Goal: Task Accomplishment & Management: Manage account settings

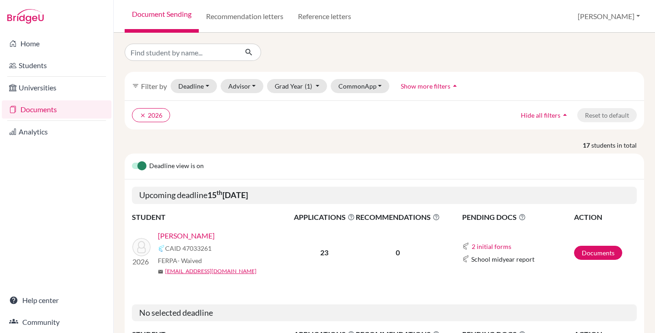
click at [182, 236] on link "[PERSON_NAME]" at bounding box center [186, 236] width 57 height 11
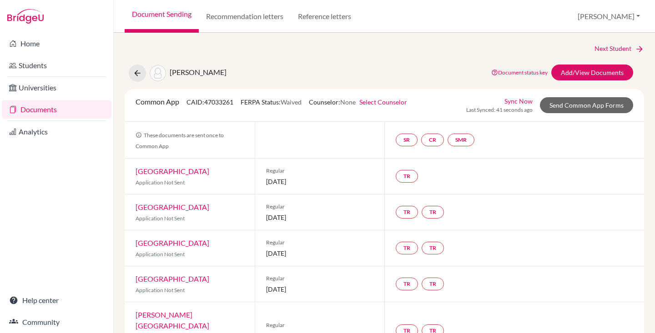
click at [39, 107] on link "Documents" at bounding box center [57, 110] width 110 height 18
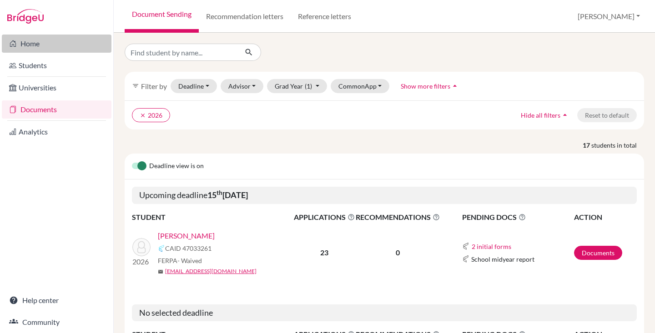
click at [36, 48] on link "Home" at bounding box center [57, 44] width 110 height 18
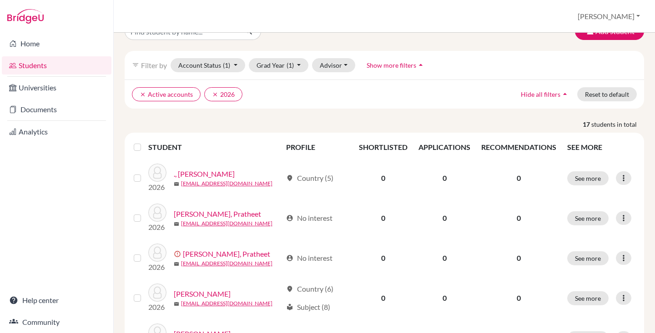
scroll to position [19, 0]
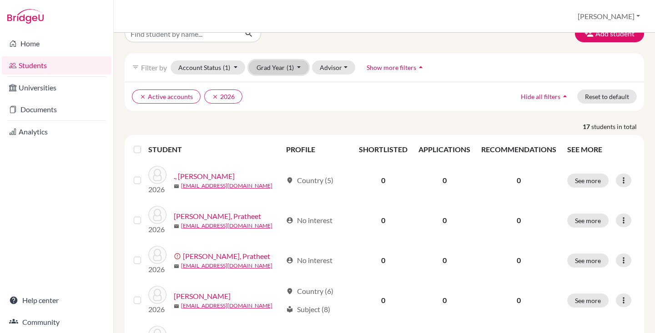
click at [278, 71] on button "Grad Year (1)" at bounding box center [279, 67] width 60 height 14
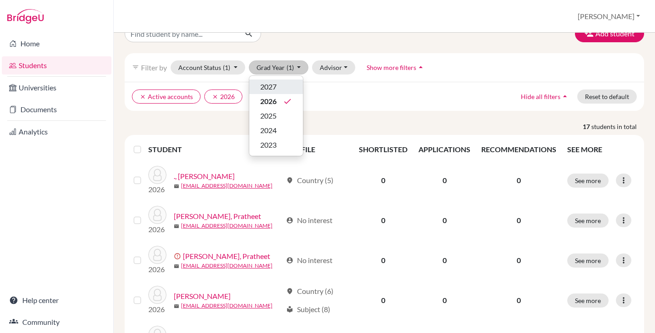
click at [279, 87] on div "2027" at bounding box center [276, 86] width 32 height 11
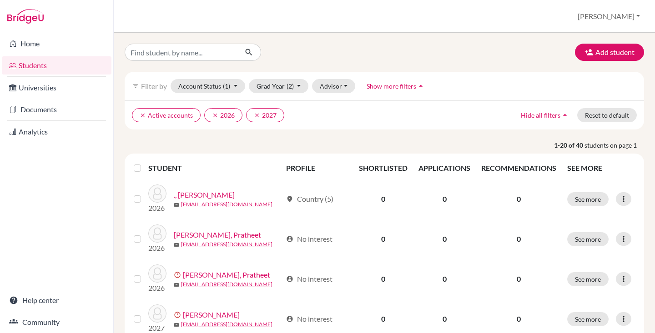
click at [145, 163] on label at bounding box center [145, 163] width 0 height 0
click at [0, 0] on input "checkbox" at bounding box center [0, 0] width 0 height 0
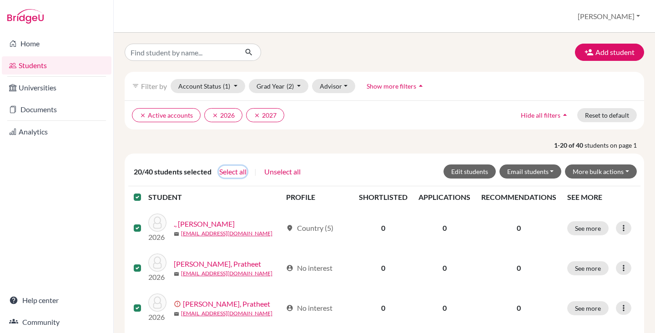
click at [226, 173] on button "Select all" at bounding box center [233, 172] width 28 height 12
click at [465, 174] on button "Edit students" at bounding box center [470, 172] width 52 height 14
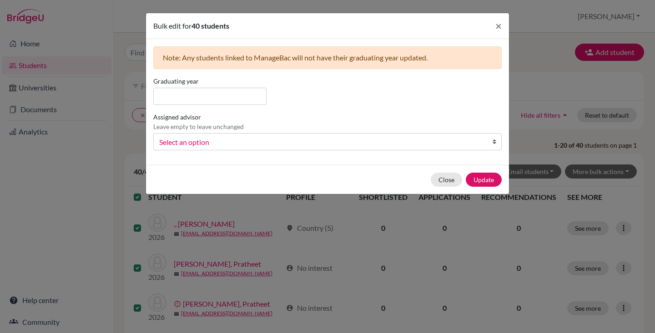
click at [197, 145] on span "Select an option" at bounding box center [321, 142] width 325 height 12
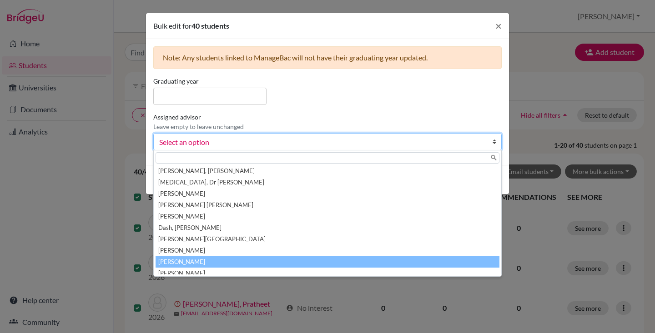
click at [206, 260] on li "Mohanty, Madhusmita" at bounding box center [328, 262] width 344 height 11
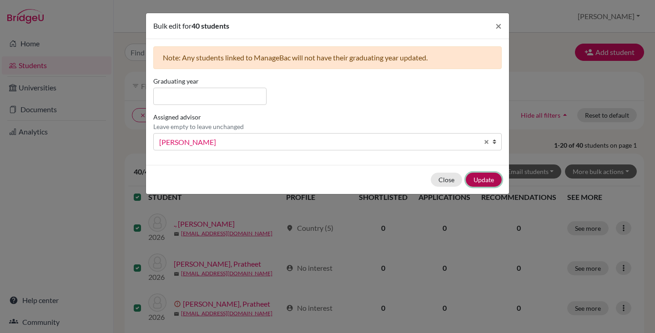
click at [481, 181] on button "Update" at bounding box center [484, 180] width 36 height 14
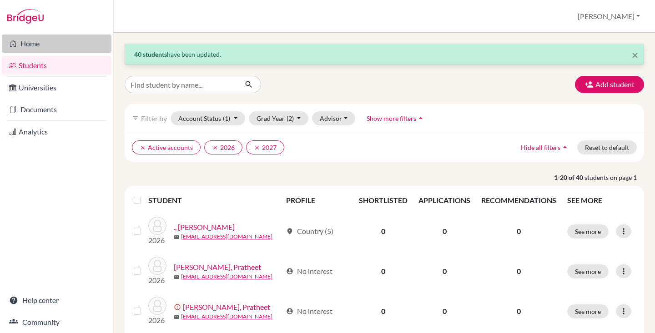
click at [46, 43] on link "Home" at bounding box center [57, 44] width 110 height 18
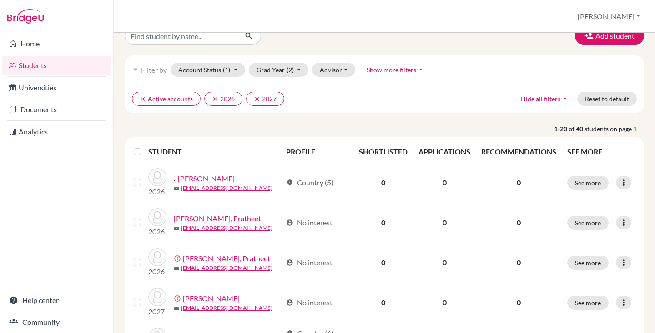
scroll to position [17, 0]
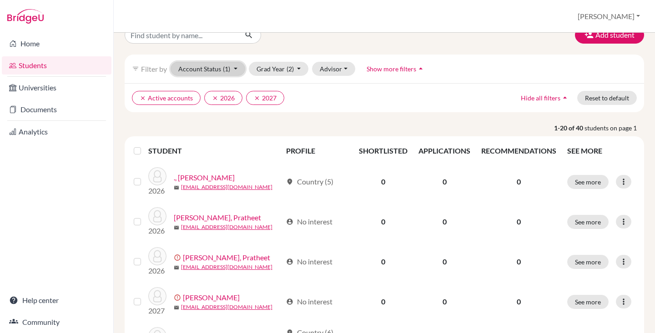
click at [198, 70] on button "Account Status (1)" at bounding box center [208, 69] width 75 height 14
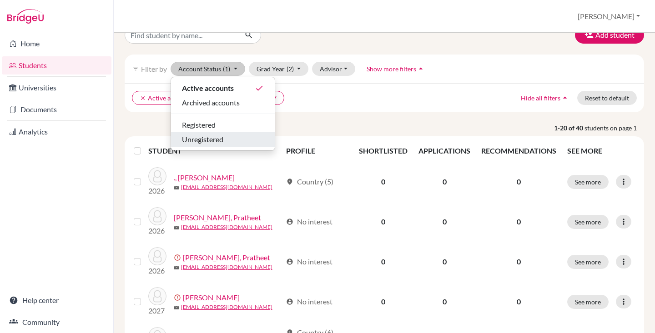
click at [208, 141] on span "Unregistered" at bounding box center [202, 139] width 41 height 11
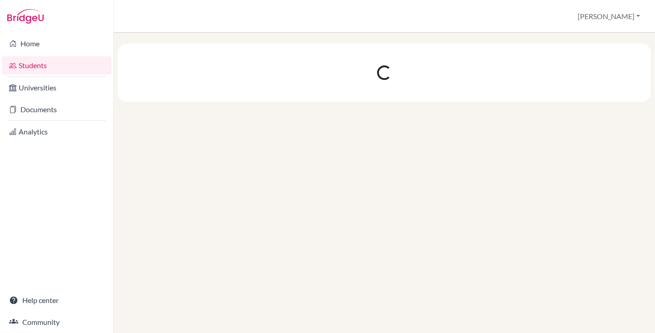
scroll to position [0, 0]
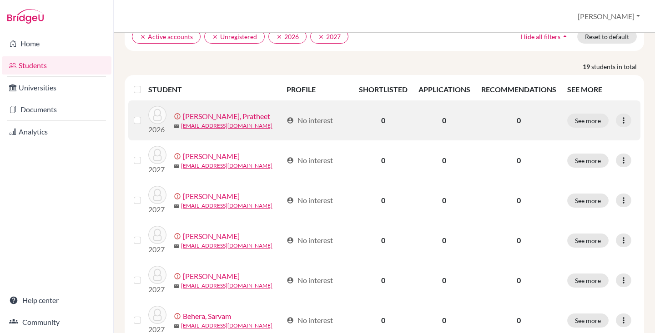
scroll to position [76, 0]
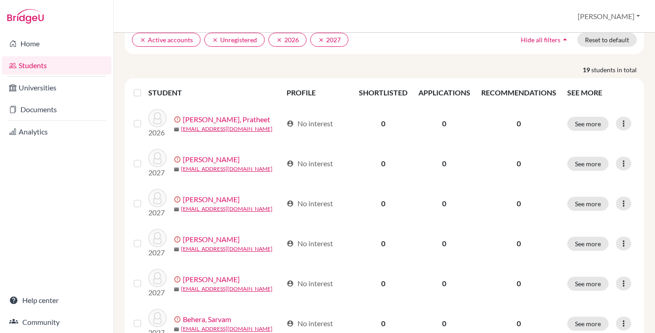
click at [145, 87] on label at bounding box center [145, 87] width 0 height 0
click at [0, 0] on input "checkbox" at bounding box center [0, 0] width 0 height 0
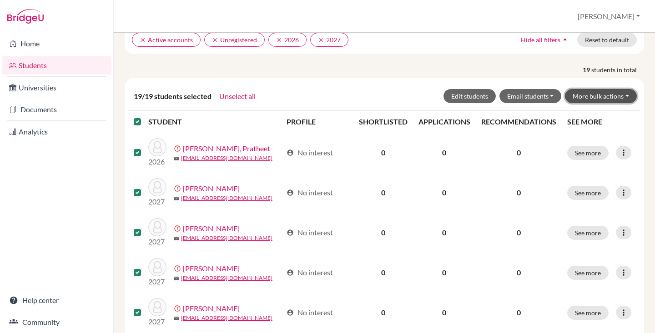
click at [596, 98] on button "More bulk actions" at bounding box center [601, 96] width 72 height 14
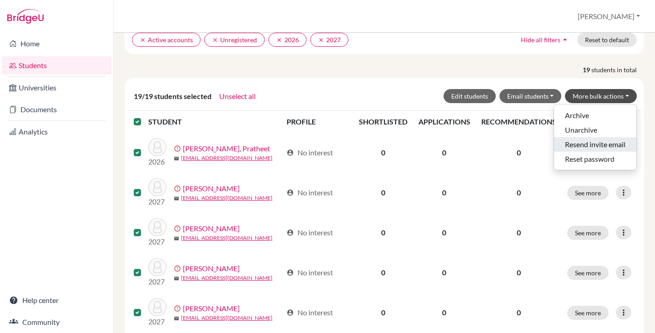
click at [582, 145] on button "Resend invite email" at bounding box center [595, 144] width 82 height 15
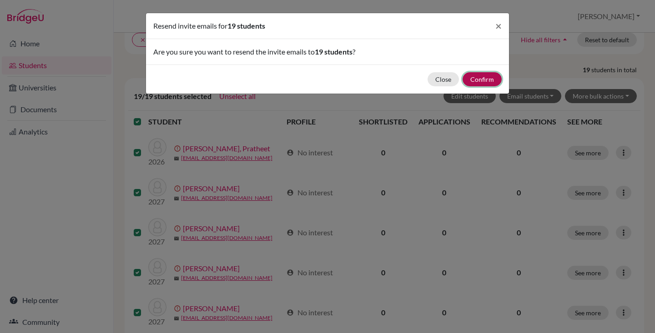
click at [484, 79] on button "Confirm" at bounding box center [482, 79] width 39 height 14
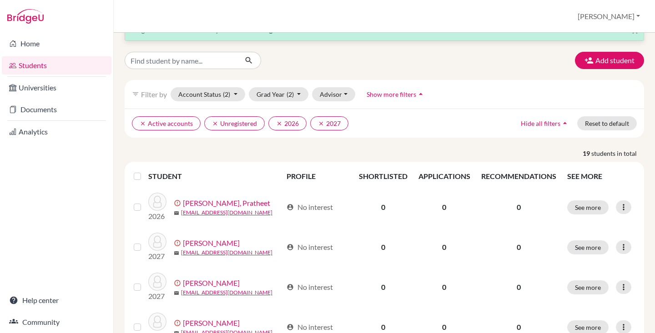
scroll to position [0, 0]
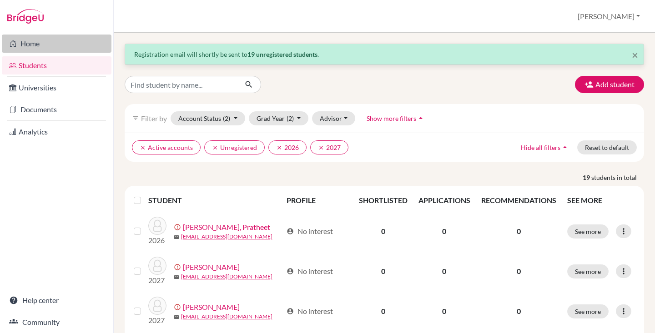
click at [39, 42] on link "Home" at bounding box center [57, 44] width 110 height 18
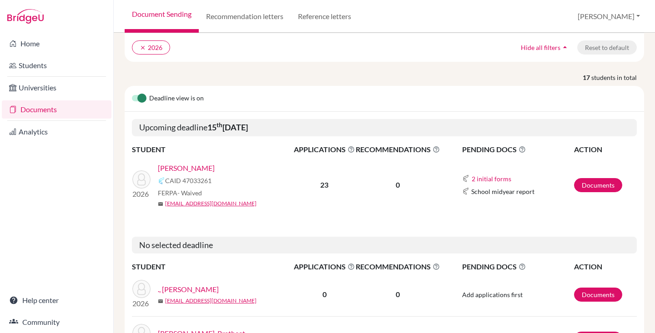
scroll to position [69, 0]
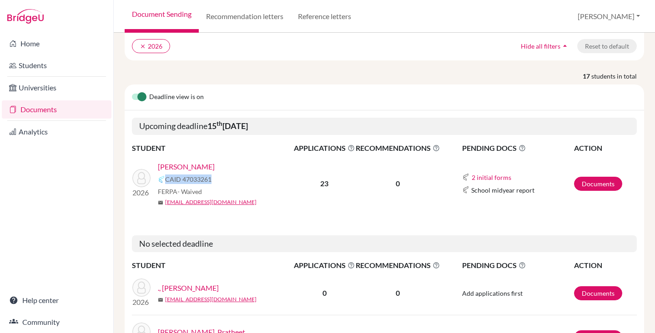
drag, startPoint x: 166, startPoint y: 180, endPoint x: 213, endPoint y: 183, distance: 47.4
click at [213, 183] on div "CAID 47033261" at bounding box center [229, 179] width 142 height 11
click at [206, 190] on div "FERPA - Waived" at bounding box center [229, 192] width 142 height 10
click at [191, 167] on link "[PERSON_NAME]" at bounding box center [186, 166] width 57 height 11
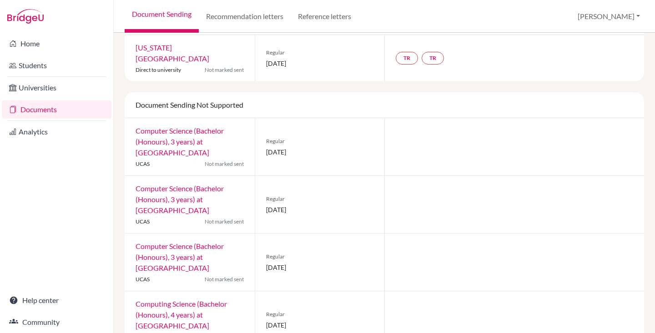
scroll to position [849, 0]
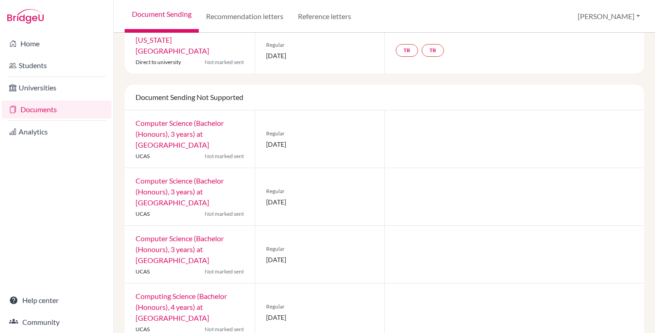
drag, startPoint x: 265, startPoint y: 304, endPoint x: 326, endPoint y: 300, distance: 61.1
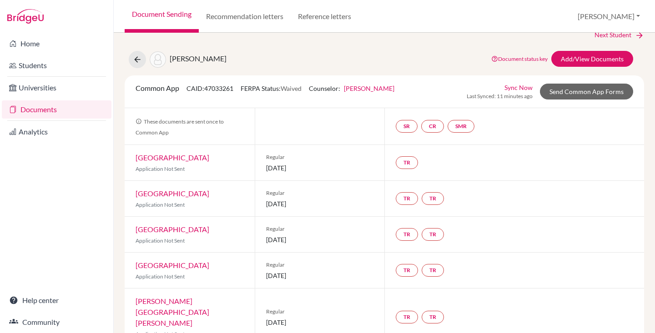
scroll to position [0, 0]
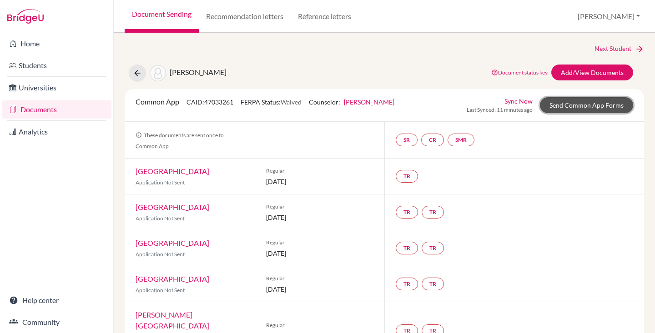
click at [575, 105] on link "Send Common App Forms" at bounding box center [586, 105] width 93 height 16
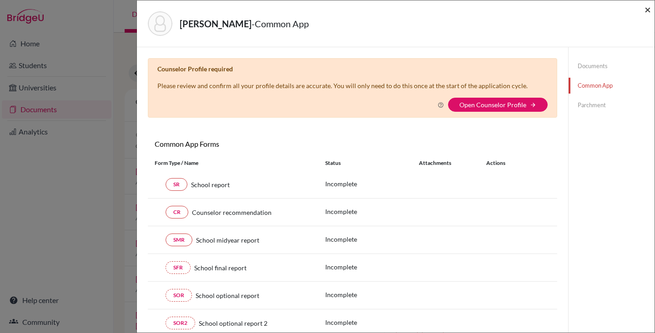
click at [649, 10] on span "×" at bounding box center [648, 9] width 6 height 13
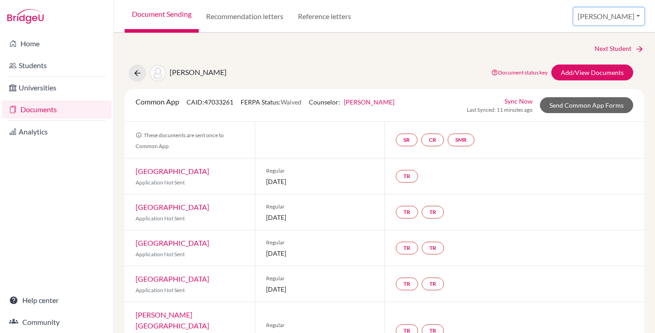
click at [627, 15] on button "[PERSON_NAME]" at bounding box center [609, 16] width 71 height 17
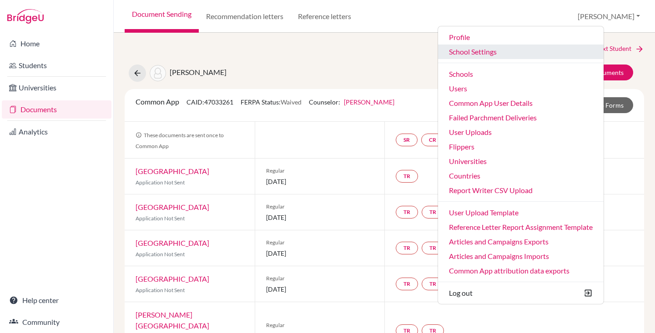
click at [513, 51] on link "School Settings" at bounding box center [521, 52] width 166 height 15
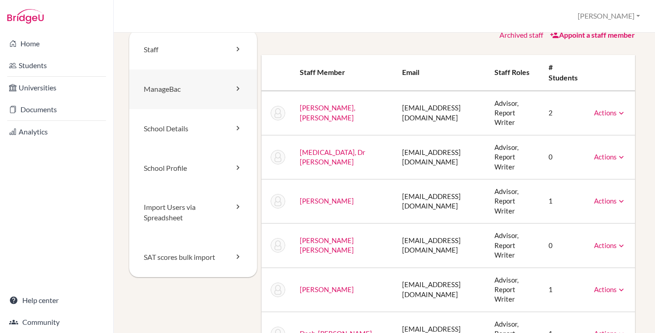
scroll to position [15, 0]
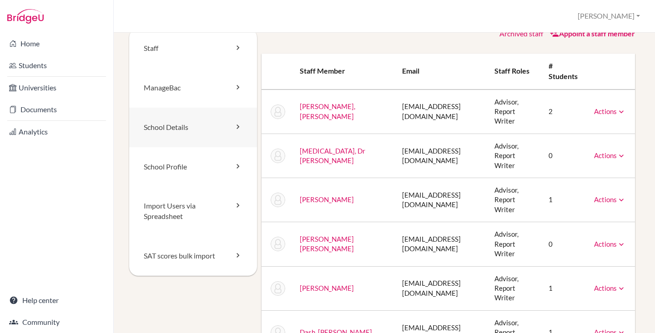
click at [185, 129] on link "School Details" at bounding box center [193, 128] width 128 height 40
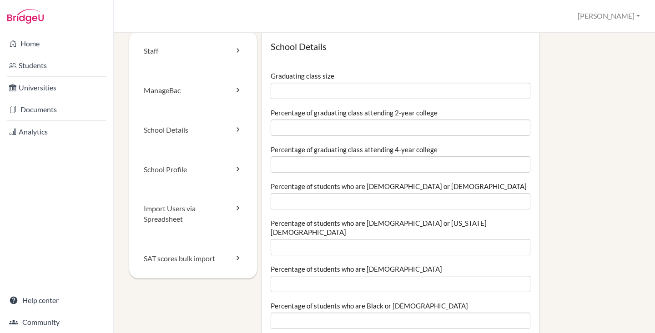
scroll to position [13, 0]
click at [179, 168] on link "School Profile" at bounding box center [193, 169] width 128 height 40
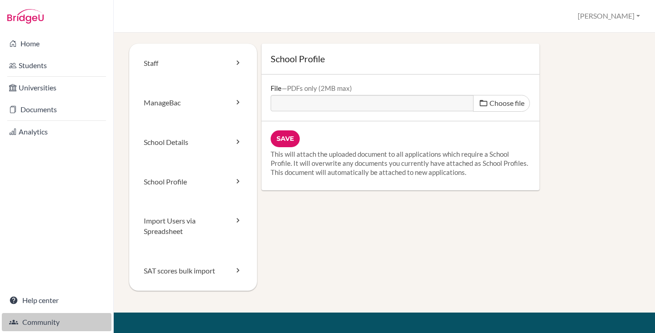
click at [57, 323] on link "Community" at bounding box center [57, 322] width 110 height 18
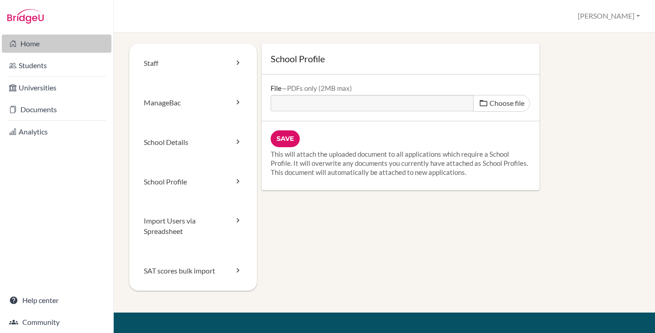
click at [48, 44] on link "Home" at bounding box center [57, 44] width 110 height 18
